Goal: Task Accomplishment & Management: Use online tool/utility

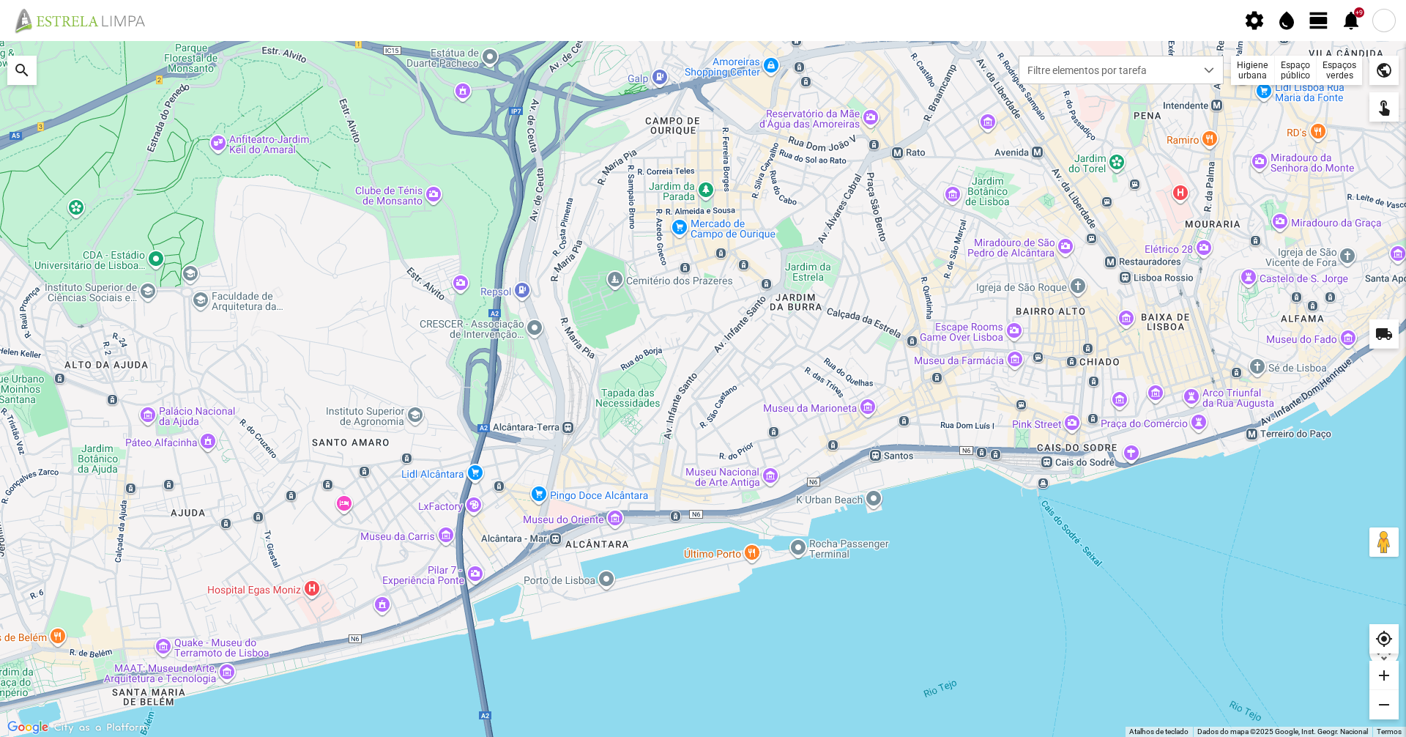
click at [1319, 18] on span "view_day" at bounding box center [1319, 21] width 22 height 22
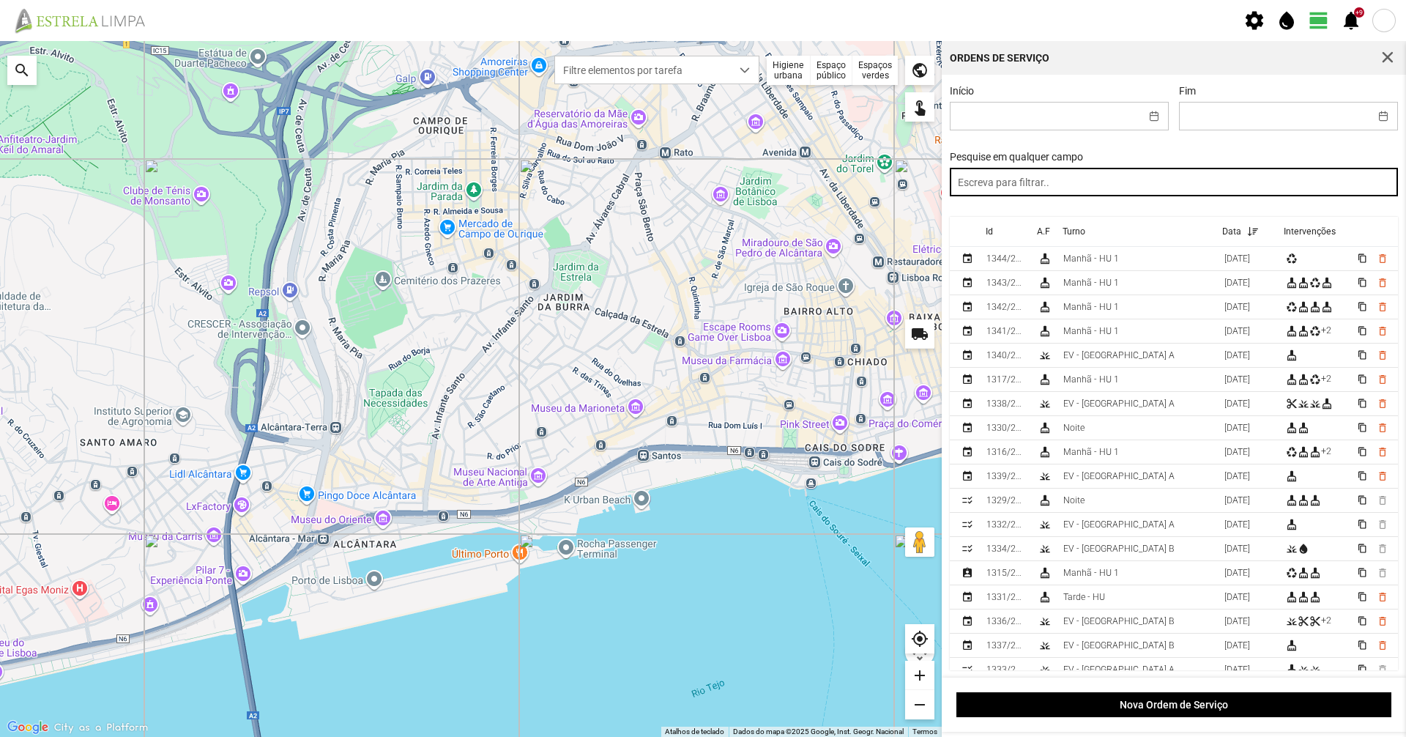
click at [1087, 191] on input "text" at bounding box center [1174, 182] width 449 height 29
type input "noite"
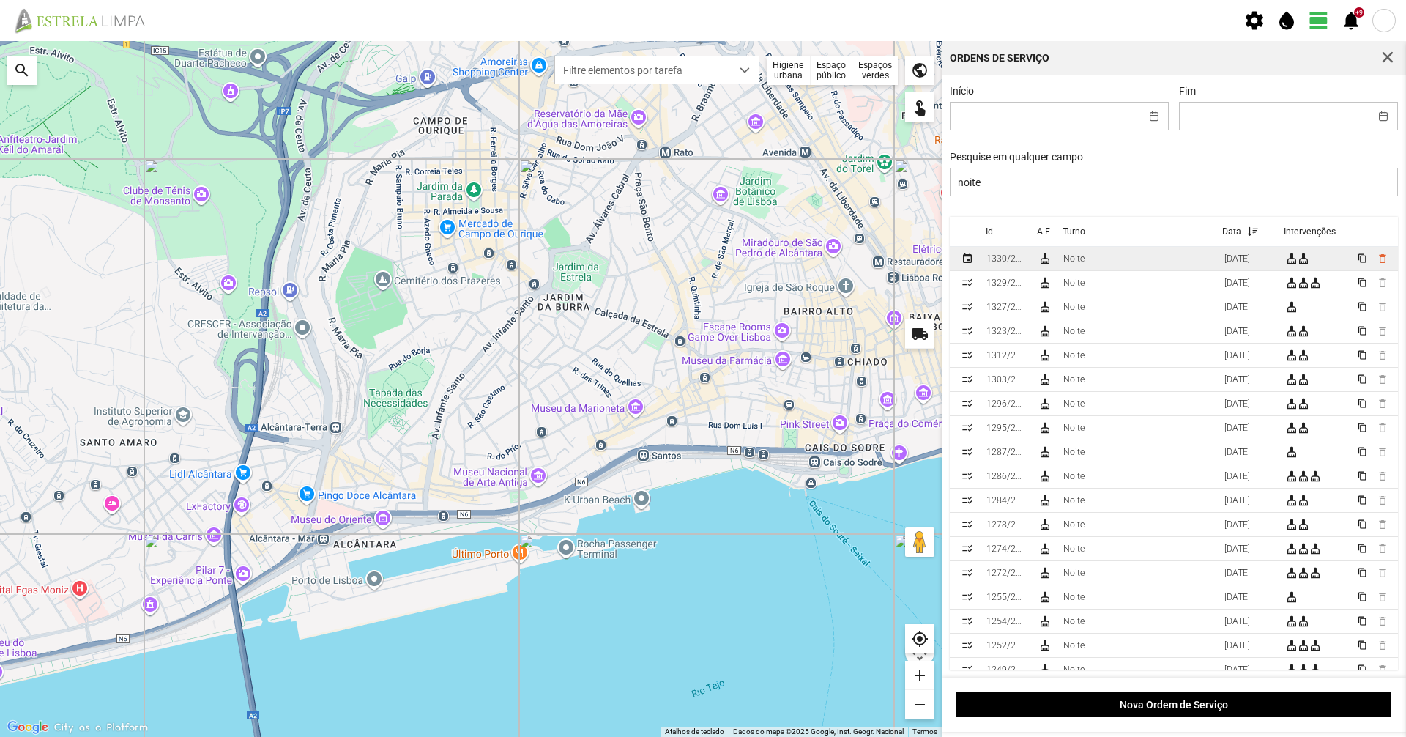
click at [1091, 264] on td "Noite" at bounding box center [1137, 259] width 161 height 24
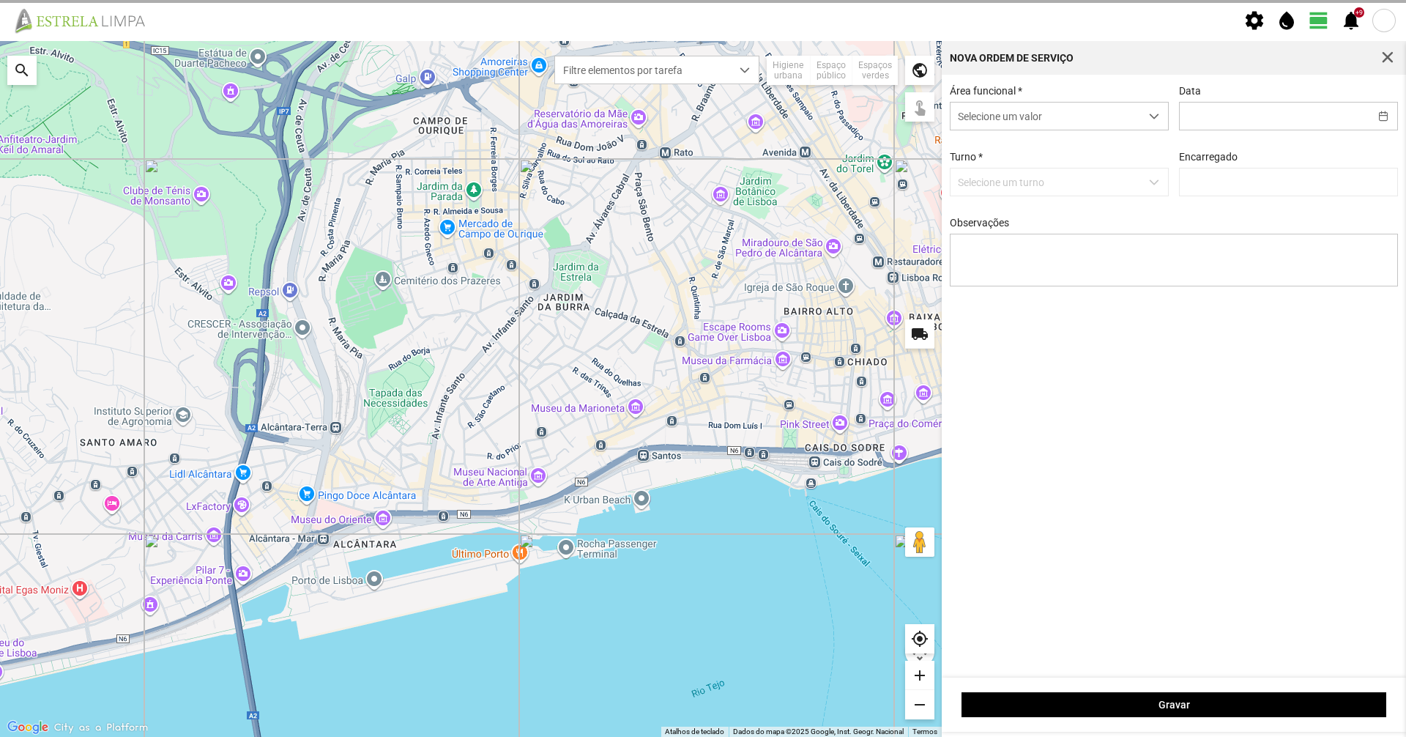
type input "[DATE]"
type input "[PERSON_NAME]"
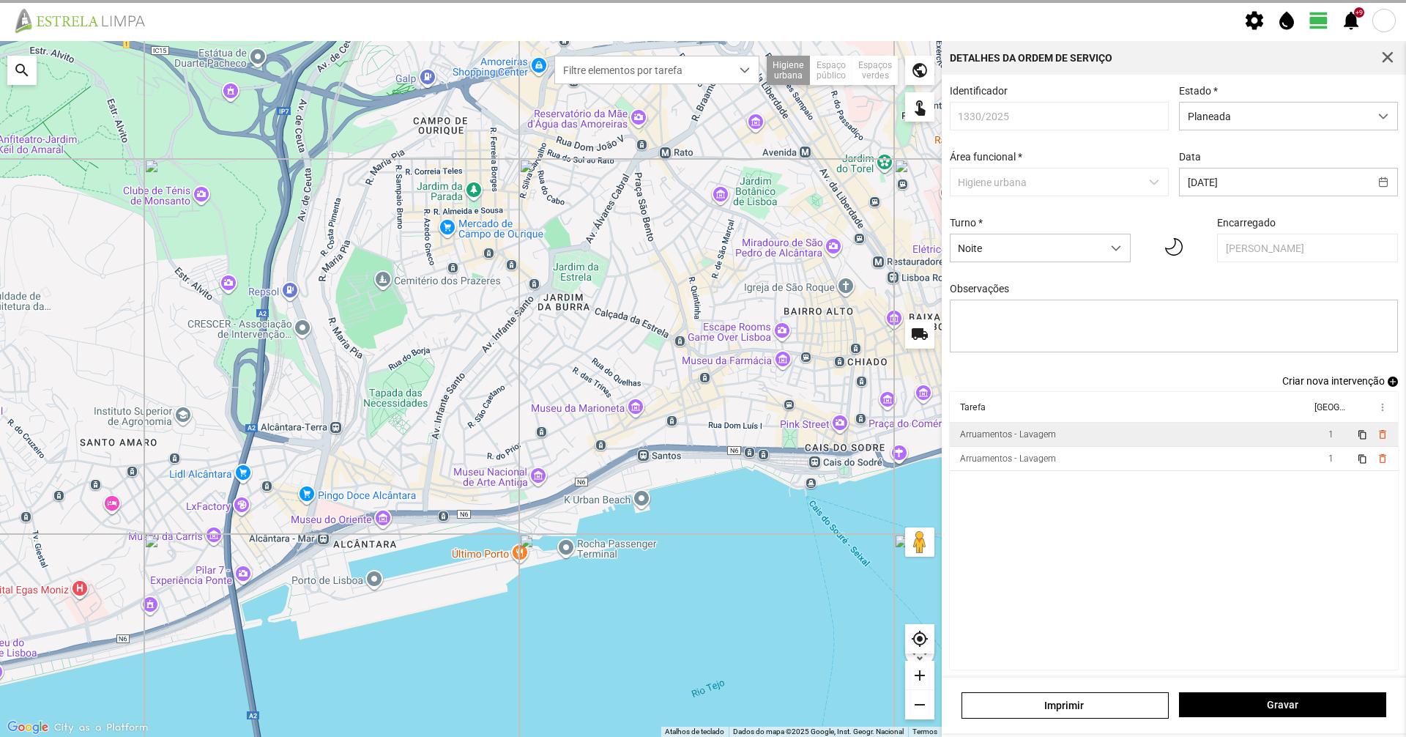
click at [1048, 433] on td "Arruamentos - Lavagem" at bounding box center [1130, 434] width 361 height 24
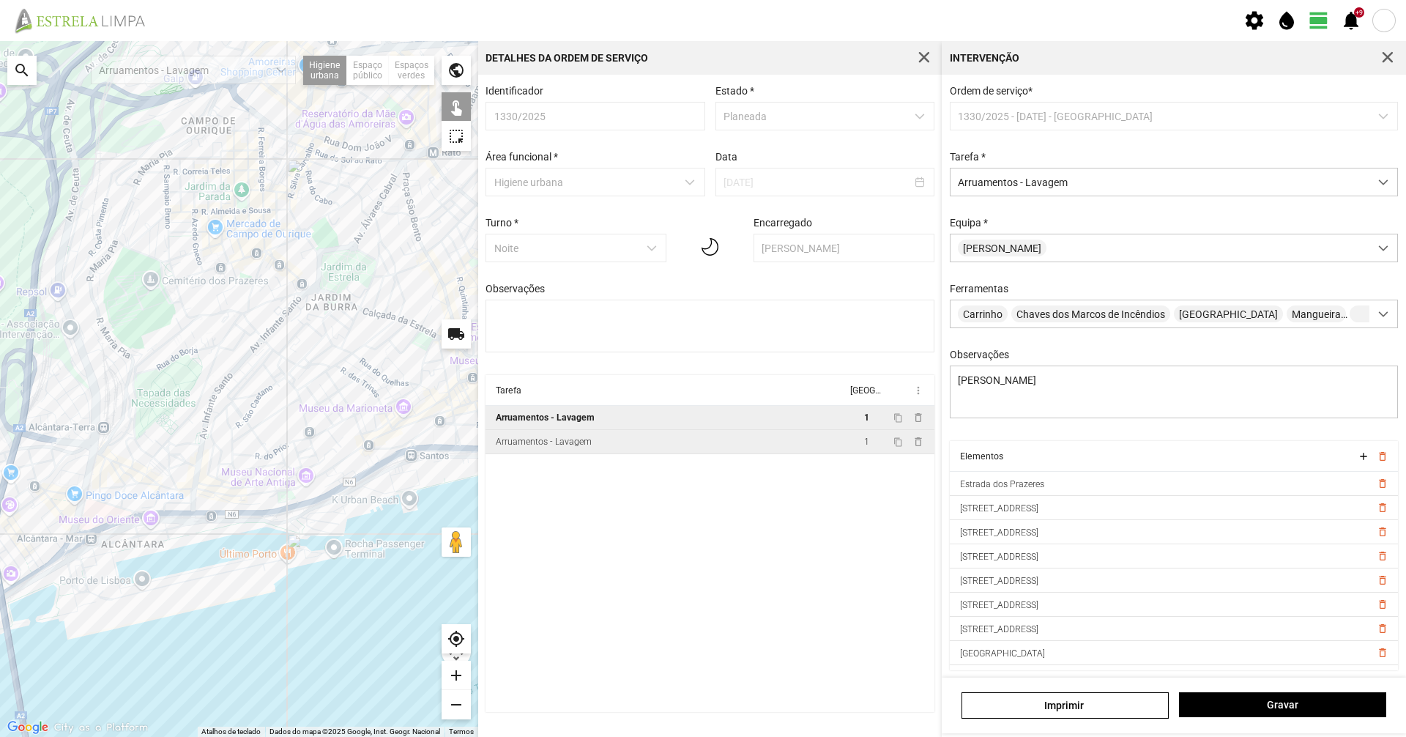
click at [573, 447] on div "Arruamentos - Lavagem" at bounding box center [544, 441] width 96 height 10
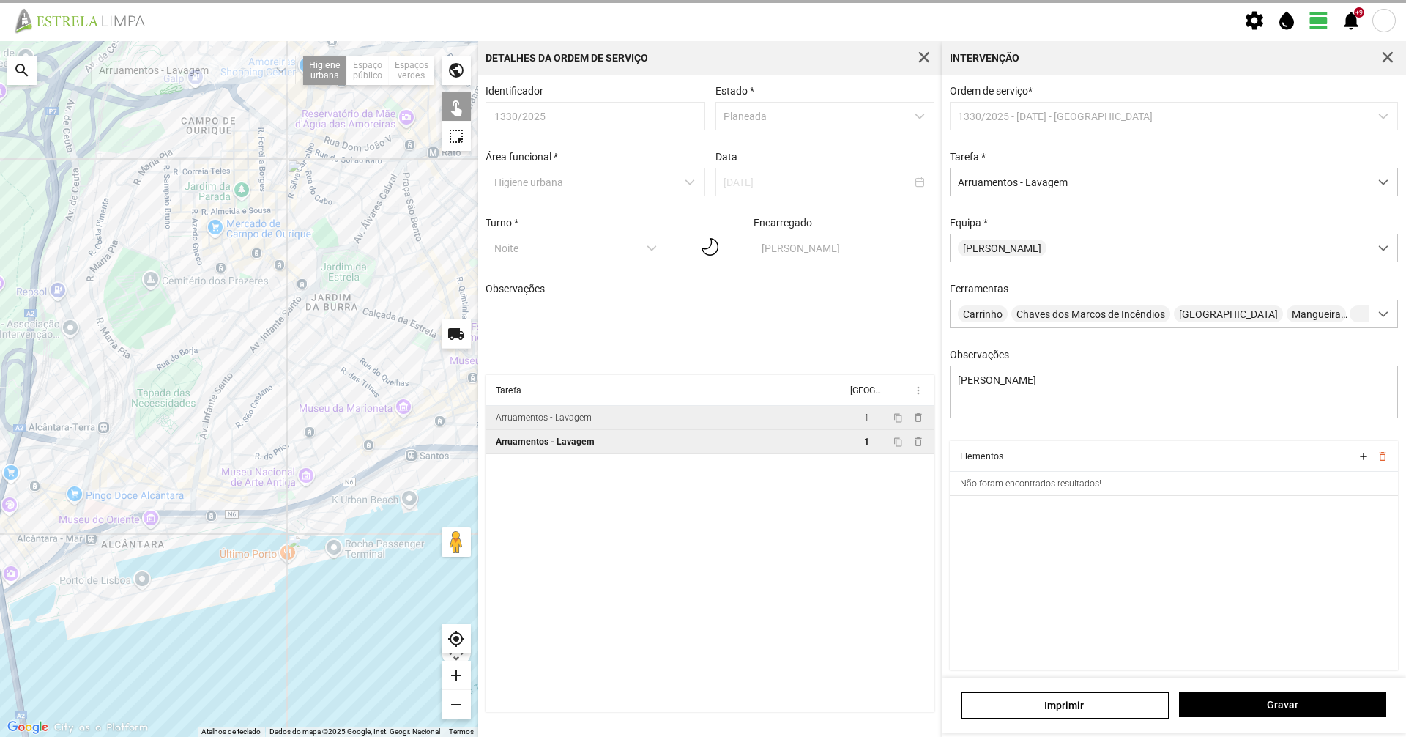
type textarea "Sissé"
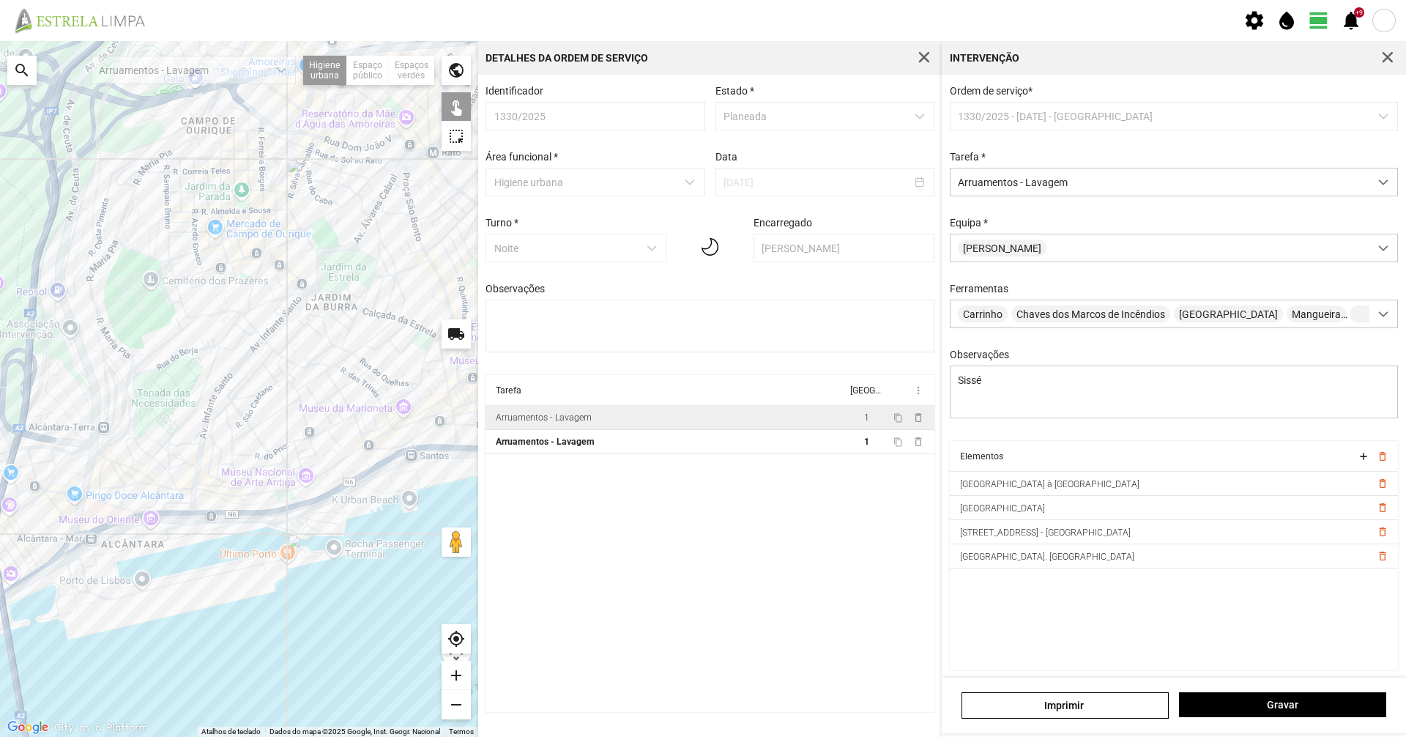
click at [1393, 53] on button "button" at bounding box center [1387, 58] width 21 height 21
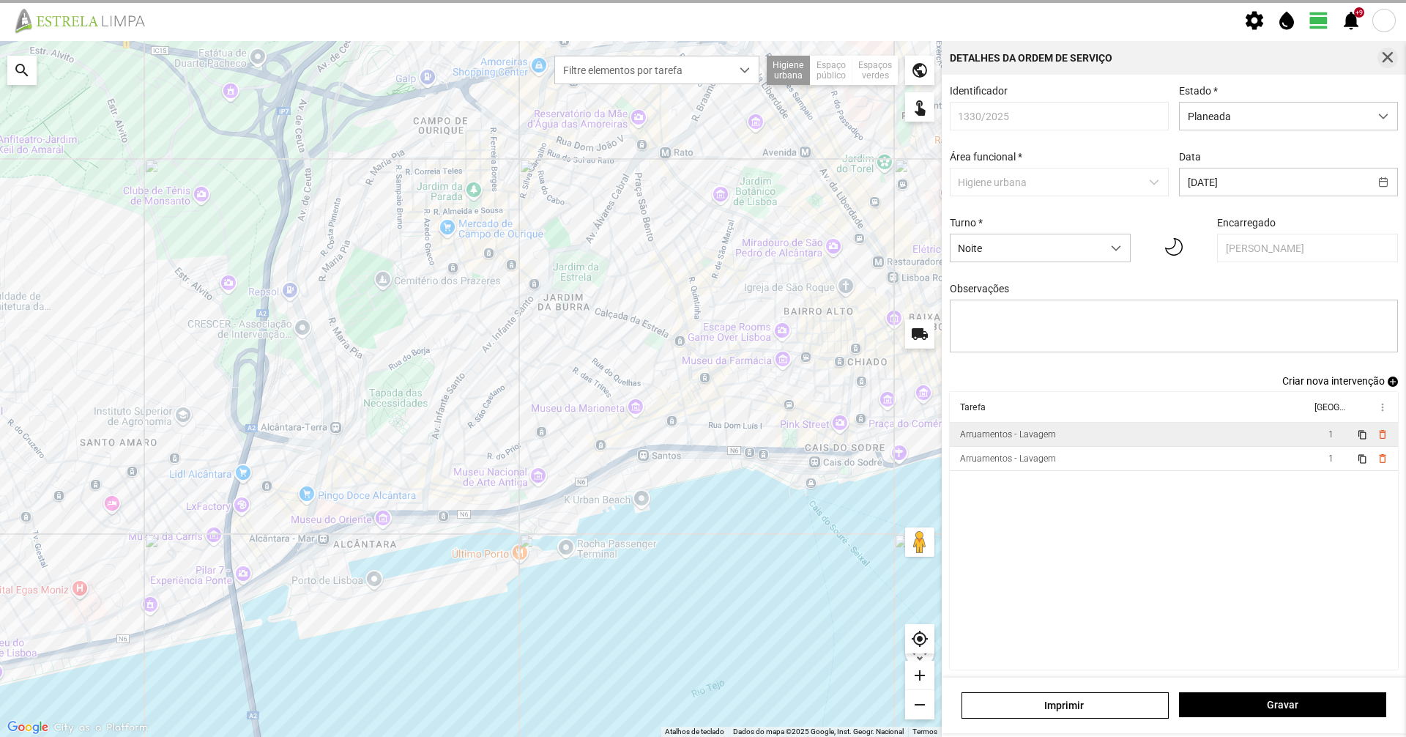
click at [1393, 54] on span "button" at bounding box center [1387, 57] width 13 height 13
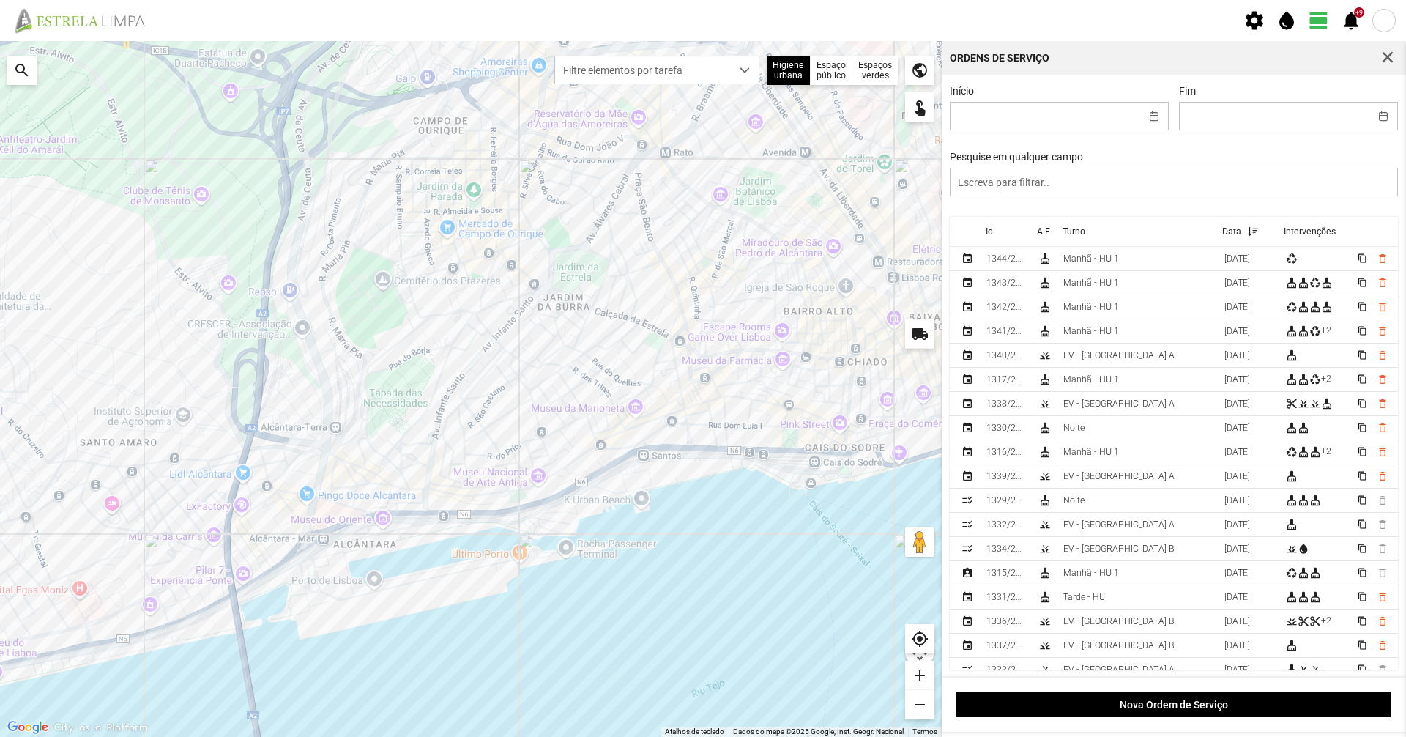
click at [904, 220] on div at bounding box center [471, 389] width 942 height 696
drag, startPoint x: 904, startPoint y: 220, endPoint x: 750, endPoint y: 315, distance: 180.4
click at [748, 252] on div at bounding box center [471, 389] width 942 height 696
drag, startPoint x: 711, startPoint y: 446, endPoint x: 660, endPoint y: 482, distance: 62.0
click at [660, 482] on div at bounding box center [471, 389] width 942 height 696
